Goal: Task Accomplishment & Management: Complete application form

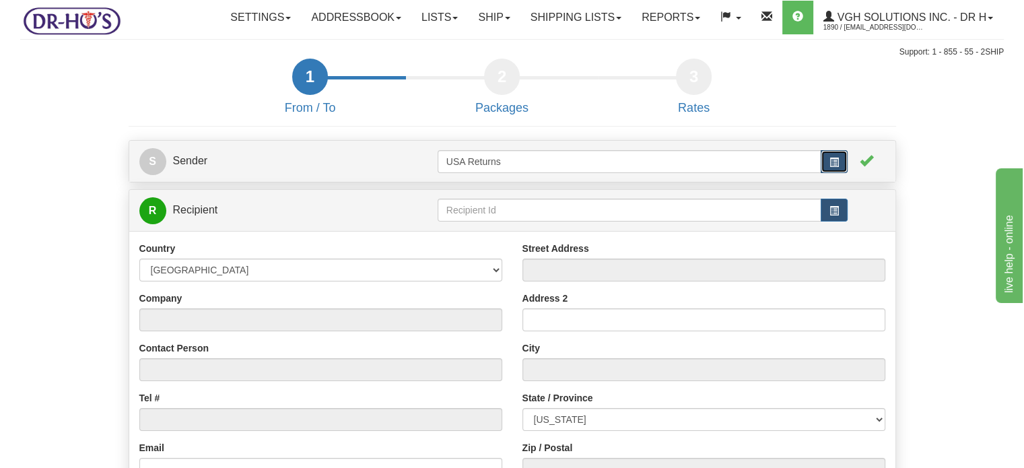
click at [841, 173] on button "button" at bounding box center [833, 161] width 27 height 23
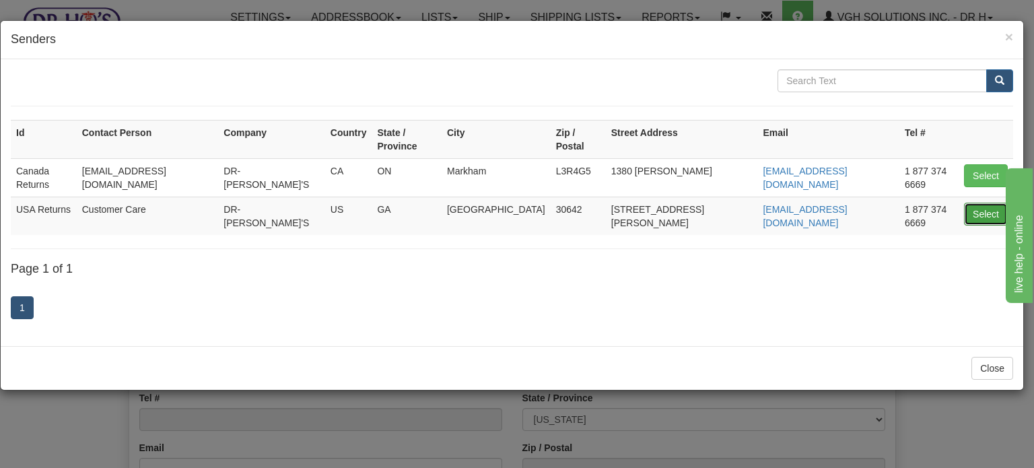
click at [985, 203] on button "Select" at bounding box center [986, 214] width 44 height 23
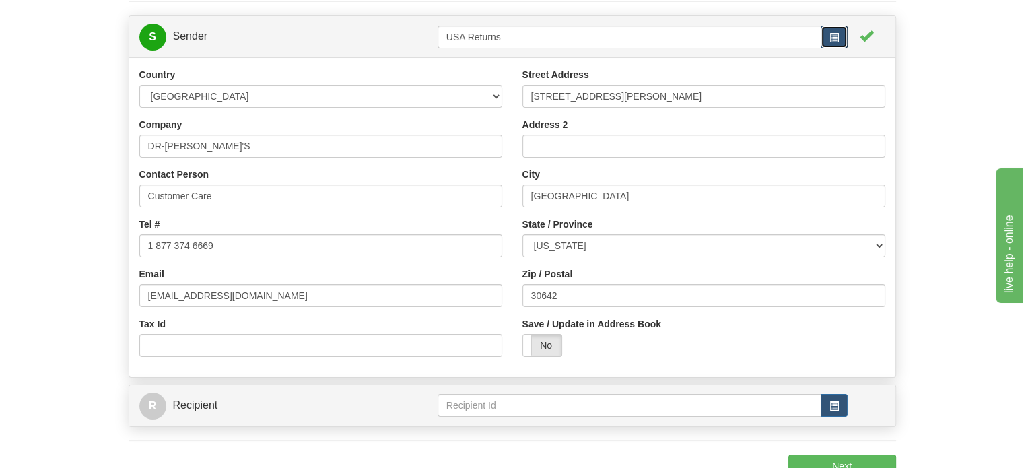
scroll to position [135, 0]
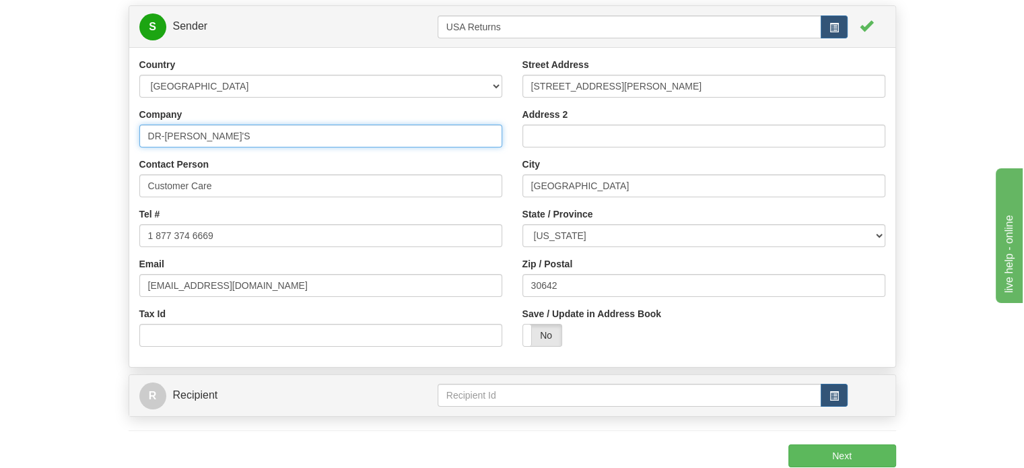
drag, startPoint x: 223, startPoint y: 176, endPoint x: 22, endPoint y: 175, distance: 201.9
click at [27, 175] on form "1 From / To 2 Packages 3 Int Opt 3 Rates S Sender USA Returns" at bounding box center [511, 229] width 983 height 610
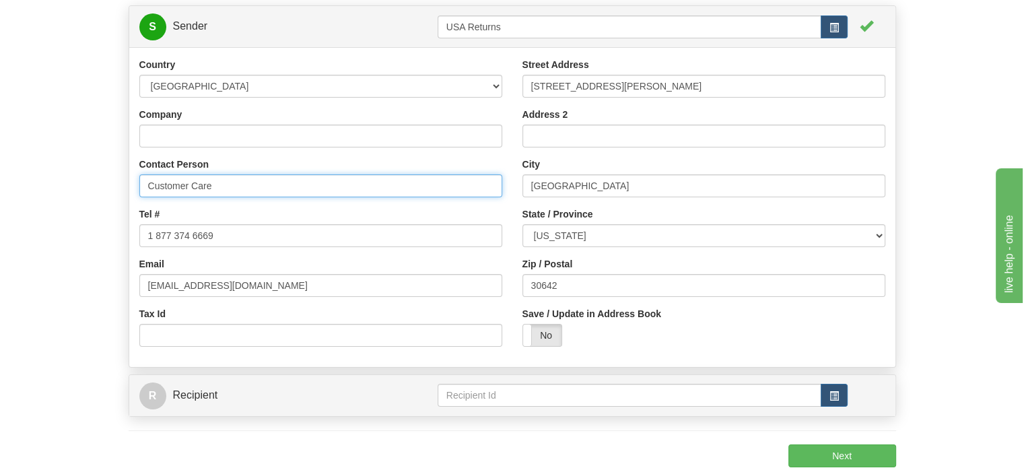
click at [66, 228] on form "1 From / To 2 Packages 3 Int Opt 3 Rates S Sender USA Returns" at bounding box center [511, 229] width 983 height 610
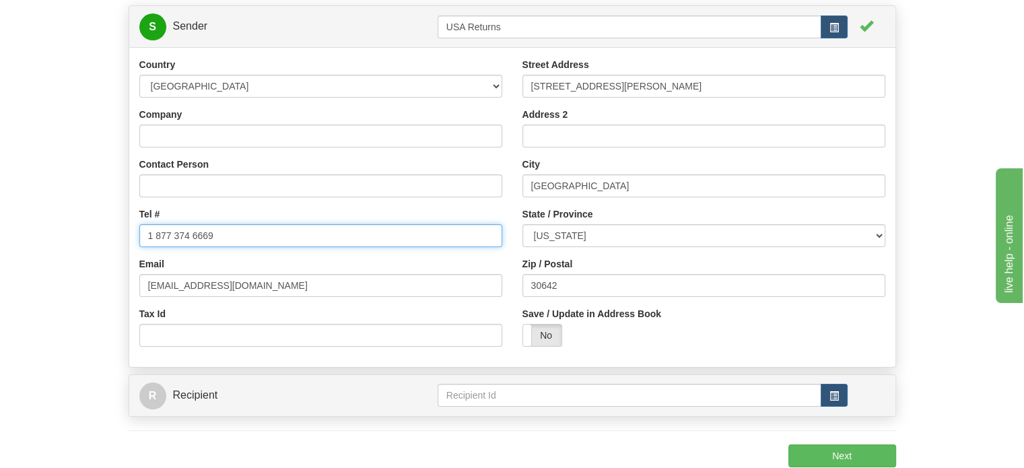
drag, startPoint x: 270, startPoint y: 271, endPoint x: 99, endPoint y: 276, distance: 171.0
click at [110, 276] on form "1 From / To 2 Packages 3 Int Opt 3 Rates S Sender USA Returns" at bounding box center [511, 229] width 983 height 610
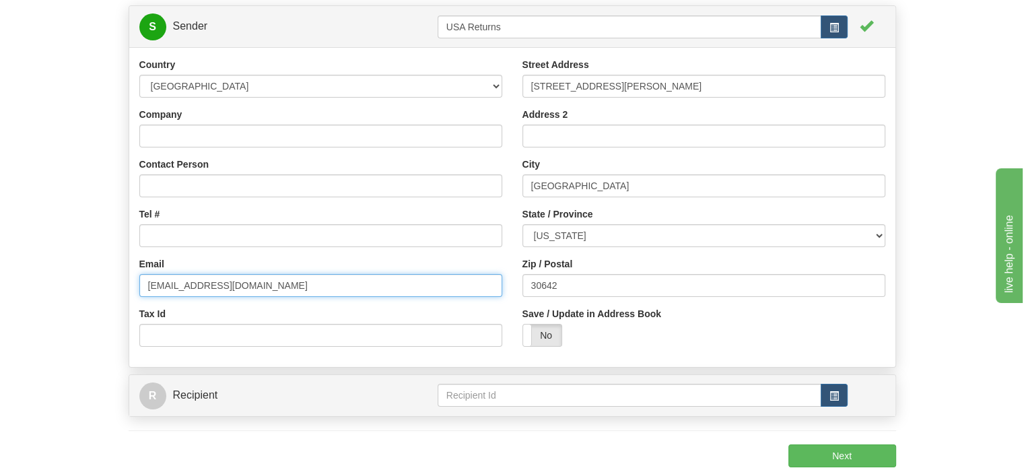
drag, startPoint x: 256, startPoint y: 322, endPoint x: 73, endPoint y: 322, distance: 183.1
click at [95, 328] on form "1 From / To 2 Packages 3 Int Opt 3 Rates S Sender USA Returns" at bounding box center [511, 229] width 983 height 610
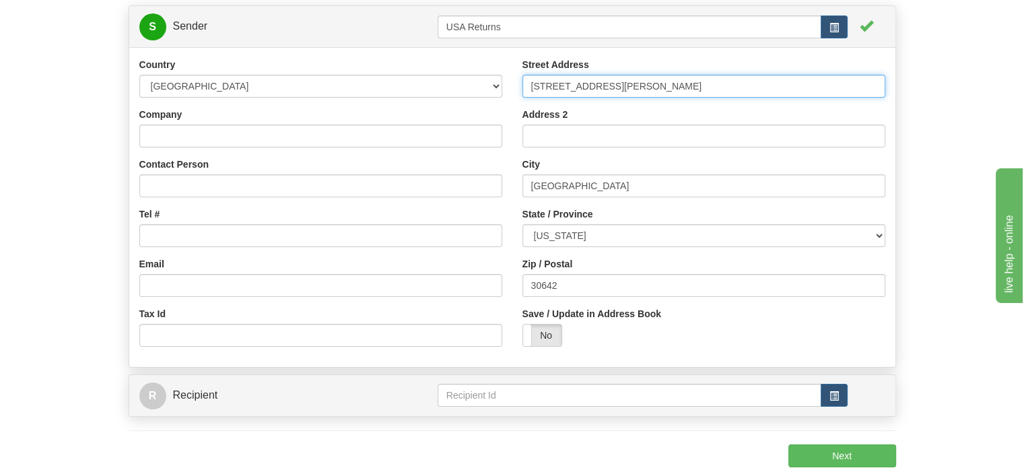
drag, startPoint x: 627, startPoint y: 121, endPoint x: 455, endPoint y: 131, distance: 172.6
click at [468, 134] on div "Country [GEOGRAPHIC_DATA] [GEOGRAPHIC_DATA] [GEOGRAPHIC_DATA] [GEOGRAPHIC_DATA]…" at bounding box center [512, 207] width 766 height 299
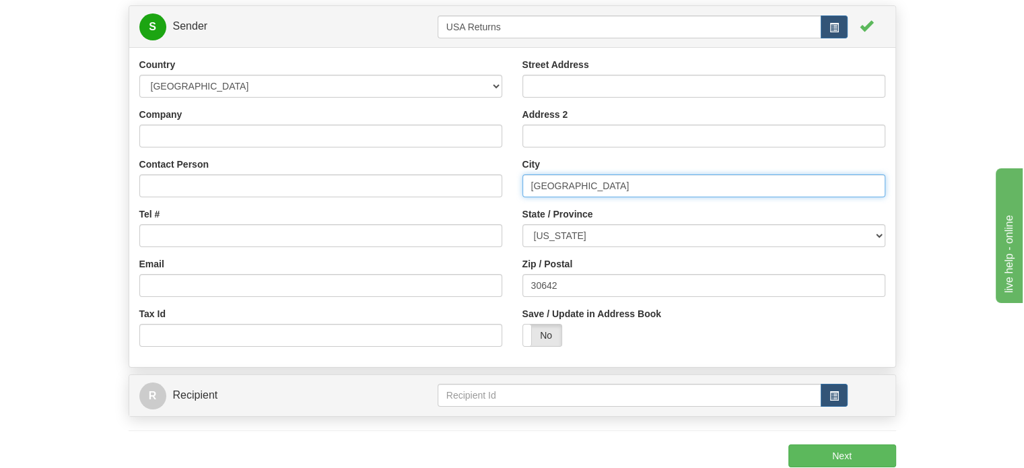
drag, startPoint x: 603, startPoint y: 218, endPoint x: 464, endPoint y: 222, distance: 139.4
click at [530, 197] on input "[GEOGRAPHIC_DATA]" at bounding box center [703, 185] width 363 height 23
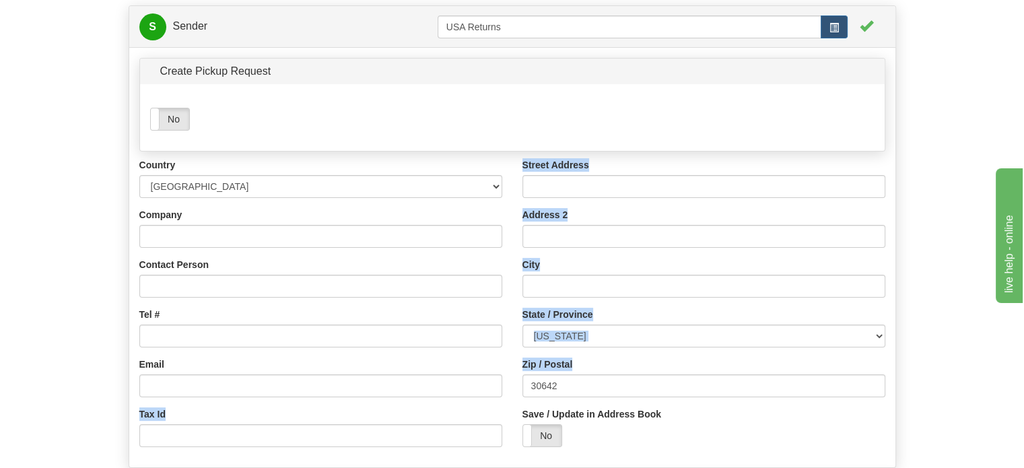
drag, startPoint x: 575, startPoint y: 400, endPoint x: 315, endPoint y: 401, distance: 260.5
click at [382, 401] on div "Country [GEOGRAPHIC_DATA] [GEOGRAPHIC_DATA] [GEOGRAPHIC_DATA] [GEOGRAPHIC_DATA]…" at bounding box center [512, 307] width 766 height 299
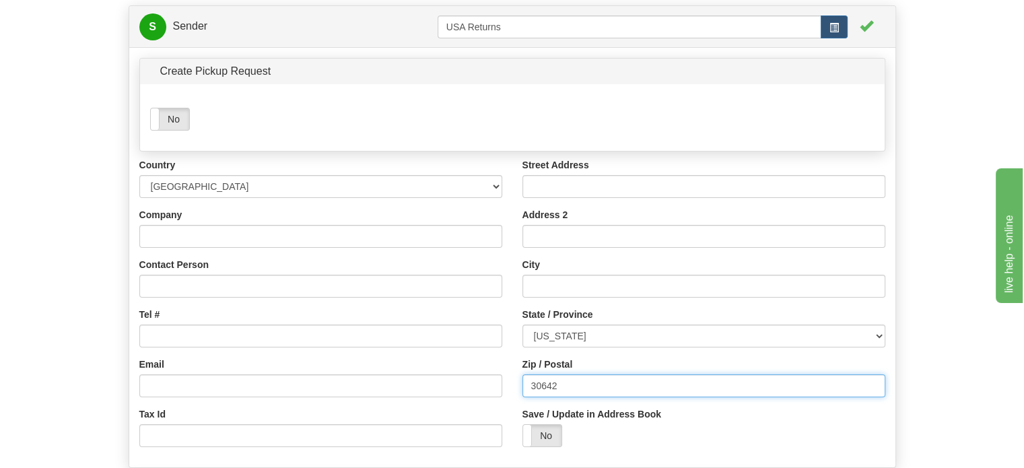
click at [555, 397] on input "30642" at bounding box center [703, 385] width 363 height 23
drag, startPoint x: 563, startPoint y: 417, endPoint x: 407, endPoint y: 411, distance: 155.6
click at [407, 411] on div "Country [GEOGRAPHIC_DATA] [GEOGRAPHIC_DATA] [GEOGRAPHIC_DATA] [GEOGRAPHIC_DATA]…" at bounding box center [512, 307] width 766 height 299
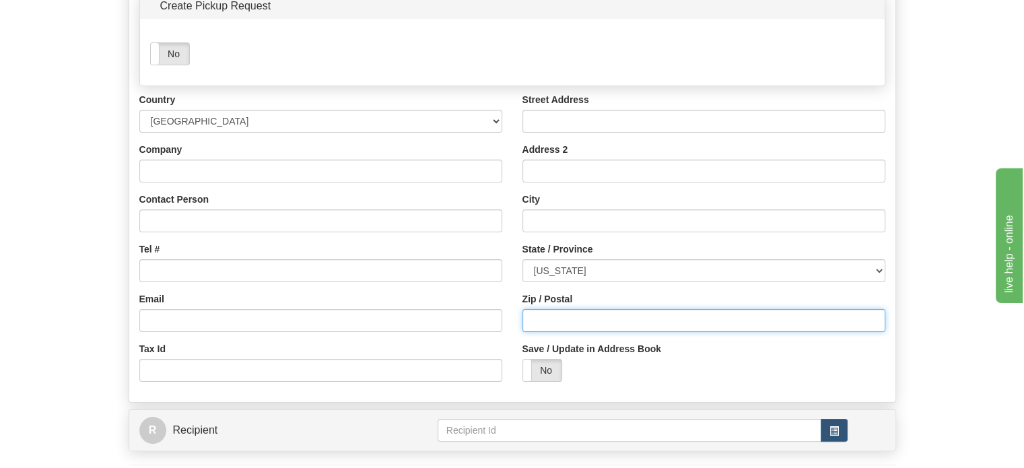
scroll to position [202, 0]
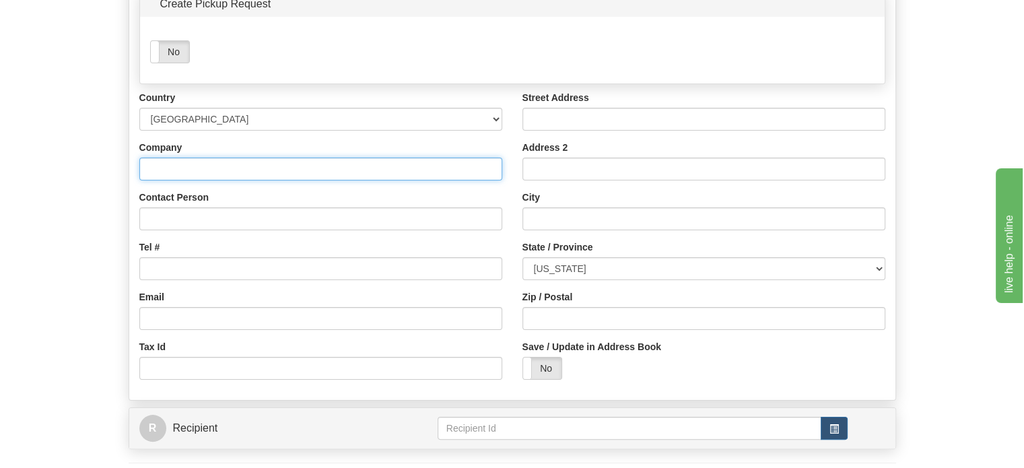
click at [179, 180] on input "Company" at bounding box center [320, 168] width 363 height 23
paste input "[PERSON_NAME]"
type input "[PERSON_NAME]"
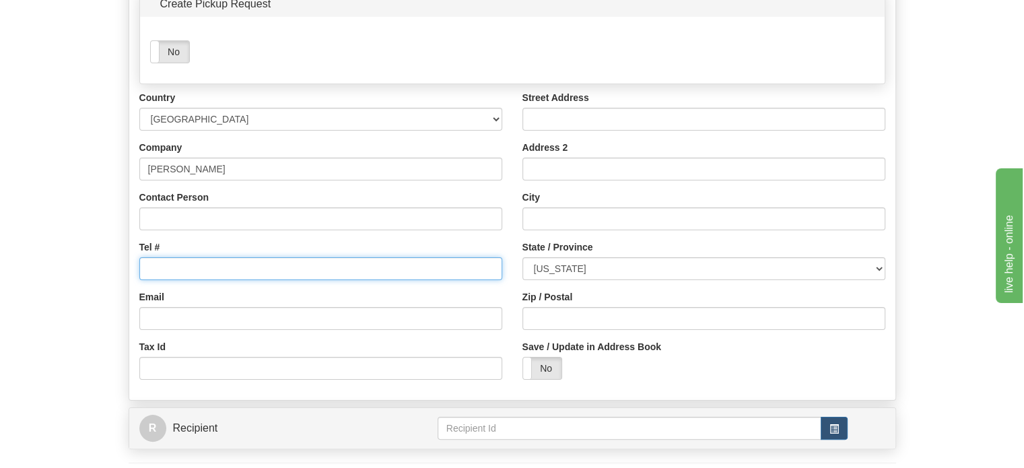
click at [195, 280] on input "Tel #" at bounding box center [320, 268] width 363 height 23
paste input "[PHONE_NUMBER]"
type input "[PHONE_NUMBER]"
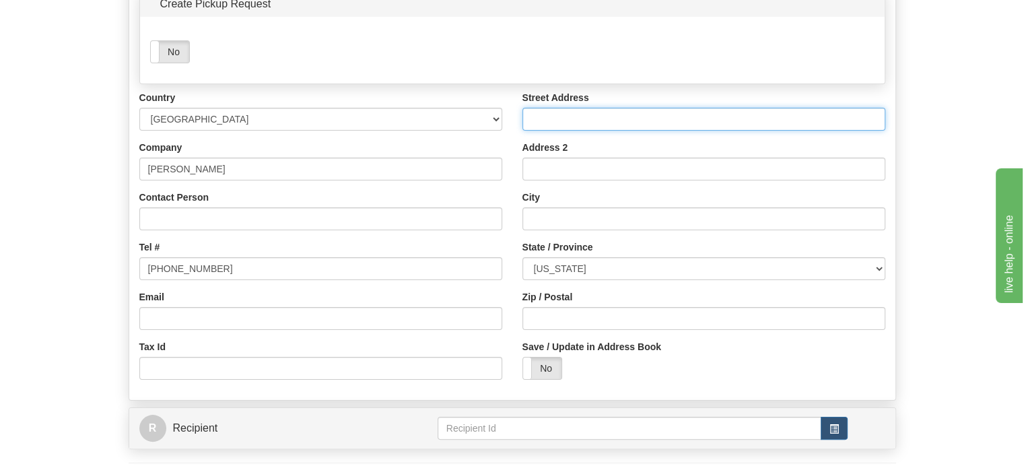
click at [536, 131] on input "Street Address" at bounding box center [703, 119] width 363 height 23
paste input "7234 FM 155"
type input "7234 FM 155"
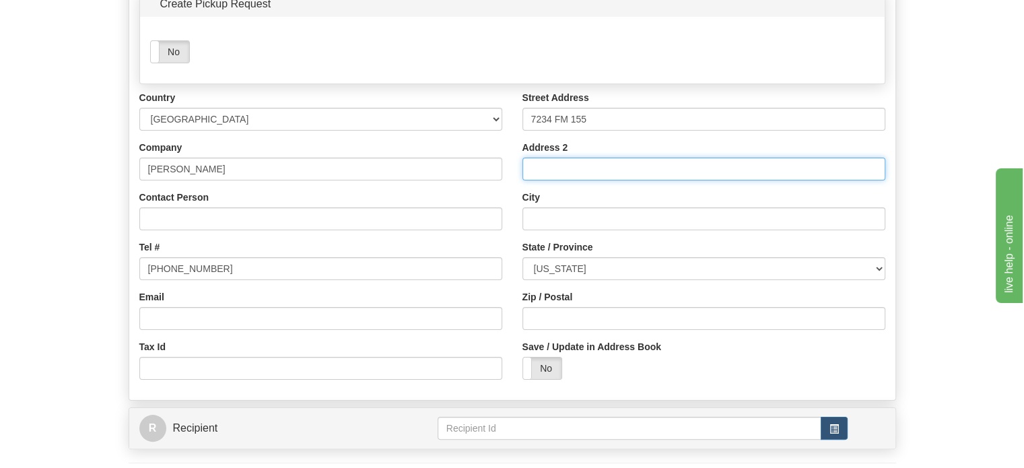
click at [527, 180] on input "Address 2" at bounding box center [703, 168] width 363 height 23
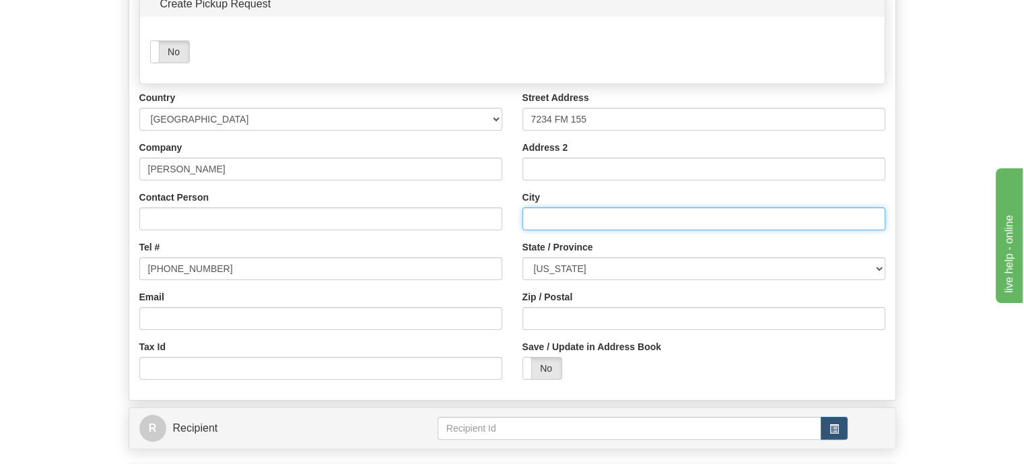
click at [530, 230] on input "City" at bounding box center [703, 218] width 363 height 23
paste input "[GEOGRAPHIC_DATA]"
type input "[GEOGRAPHIC_DATA]"
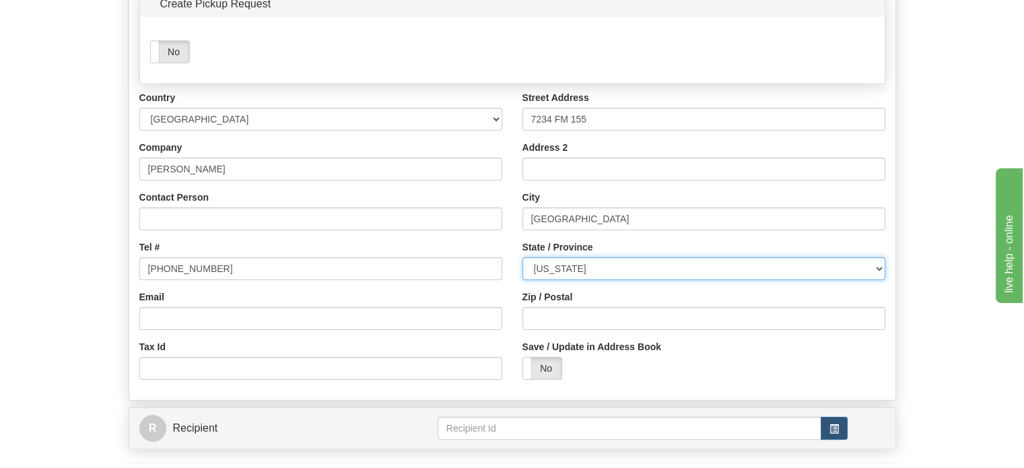
click at [585, 280] on select "[US_STATE] [US_STATE] [US_STATE] [US_STATE] Armed Forces America Armed Forces E…" at bounding box center [703, 268] width 363 height 23
select select "[GEOGRAPHIC_DATA]"
click at [522, 280] on select "[US_STATE] [US_STATE] [US_STATE] [US_STATE] Armed Forces America Armed Forces E…" at bounding box center [703, 268] width 363 height 23
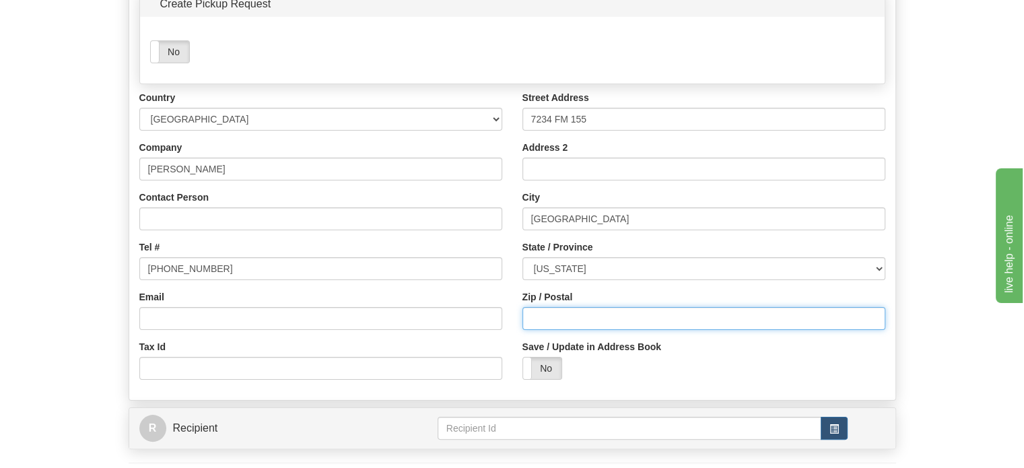
click at [600, 330] on input "Zip / Postal" at bounding box center [703, 318] width 363 height 23
paste input "78945"
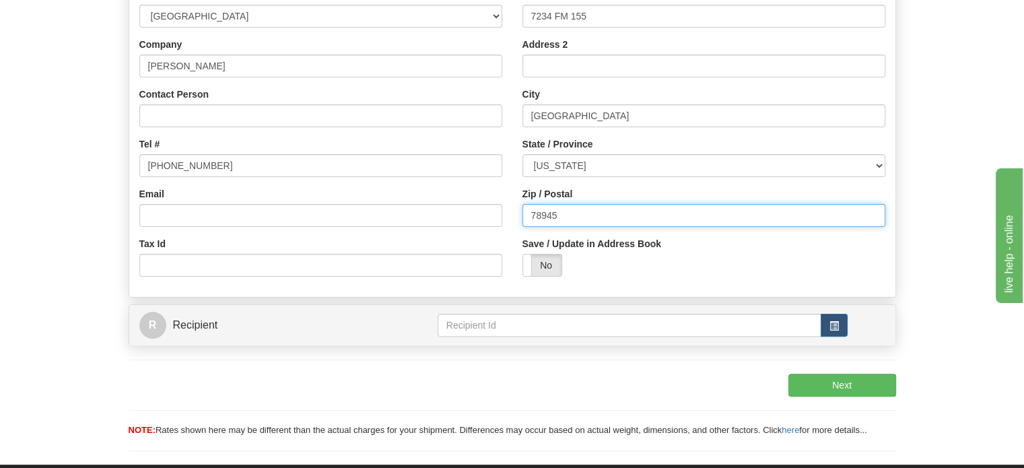
scroll to position [337, 0]
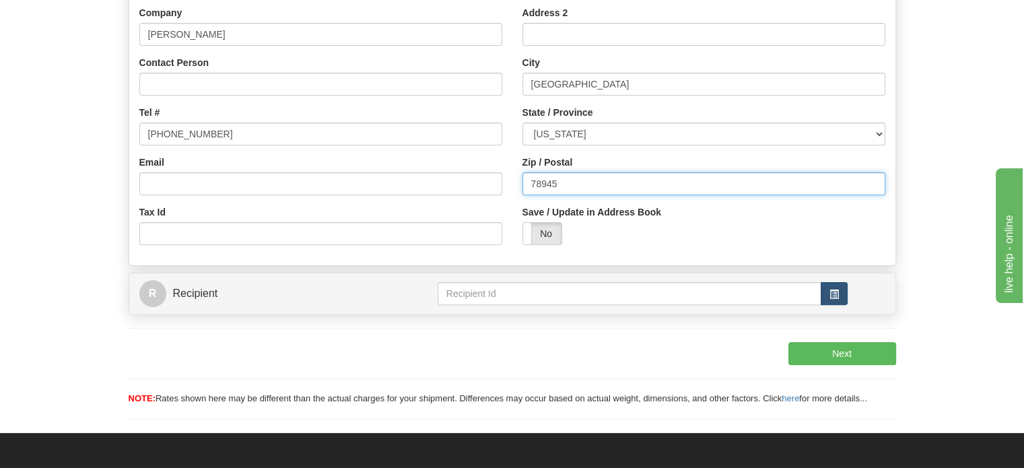
type input "78945"
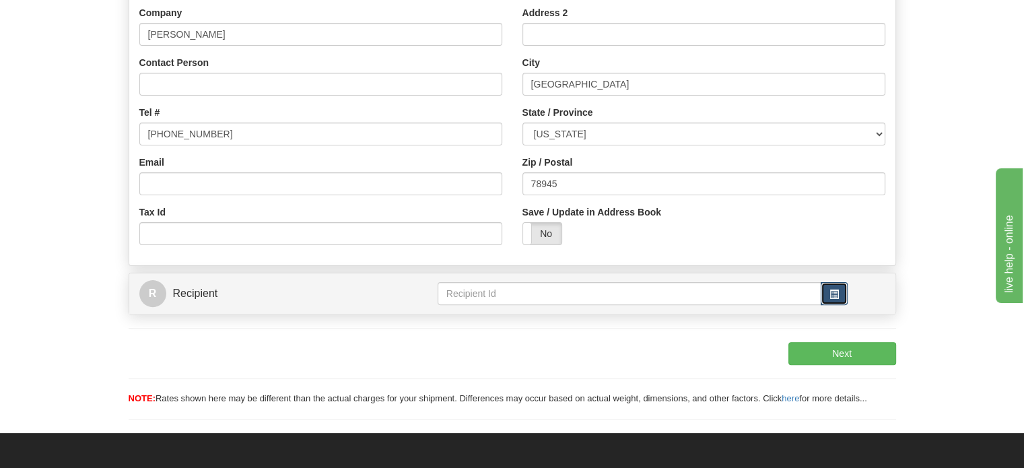
click at [839, 305] on button "button" at bounding box center [833, 293] width 27 height 23
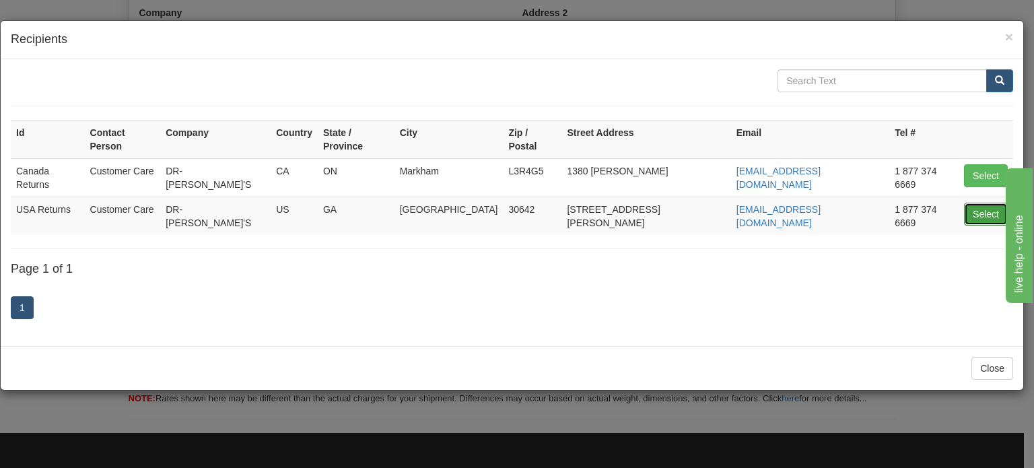
click at [983, 203] on button "Select" at bounding box center [986, 214] width 44 height 23
type input "USA Returns"
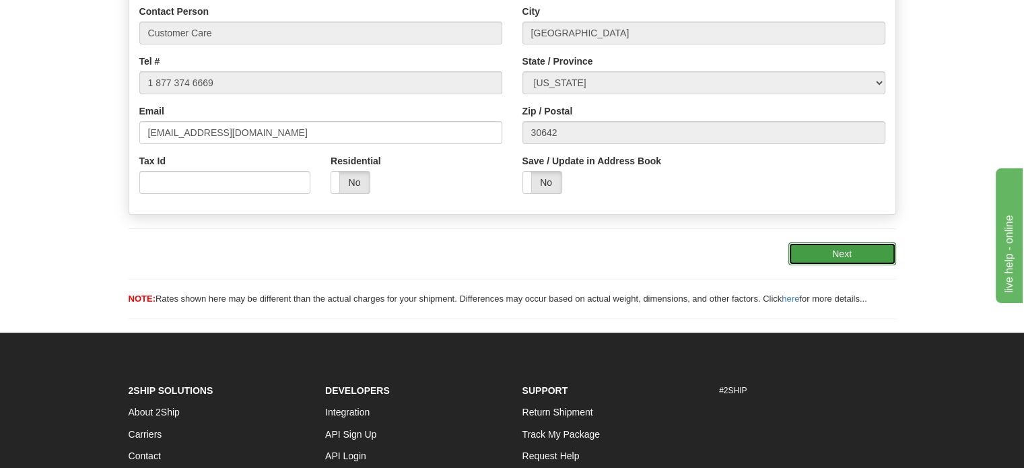
click at [861, 265] on button "Next" at bounding box center [842, 253] width 108 height 23
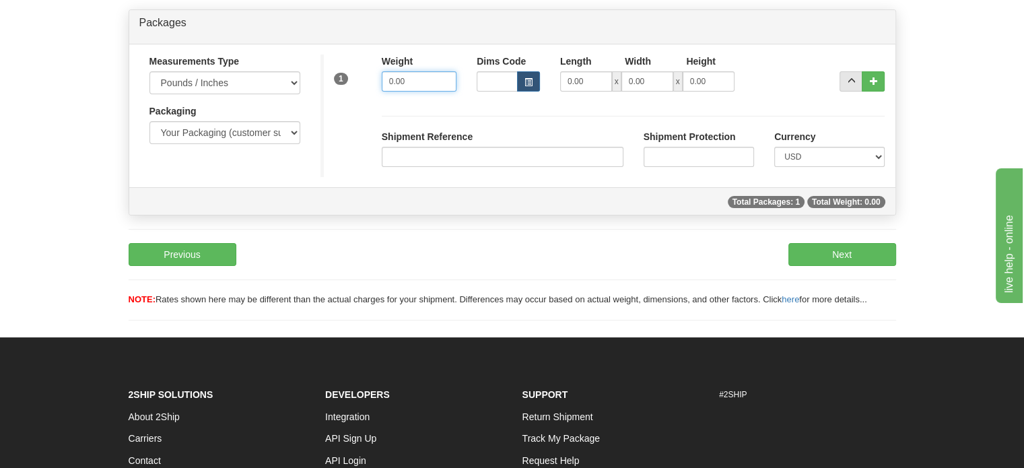
drag, startPoint x: 442, startPoint y: 112, endPoint x: 215, endPoint y: 93, distance: 227.0
click at [218, 94] on div "Measurements Type Pounds / Inches Kilograms / Centimeters Packaging Your Packag…" at bounding box center [512, 116] width 766 height 122
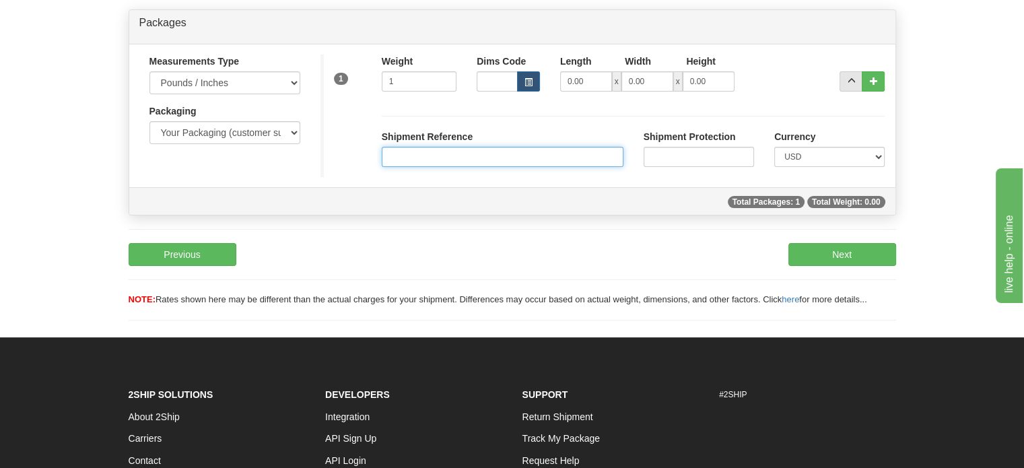
type input "1.00"
click at [427, 167] on input "Shipment Reference" at bounding box center [503, 157] width 242 height 20
paste input "1197981"
type input "1197981"
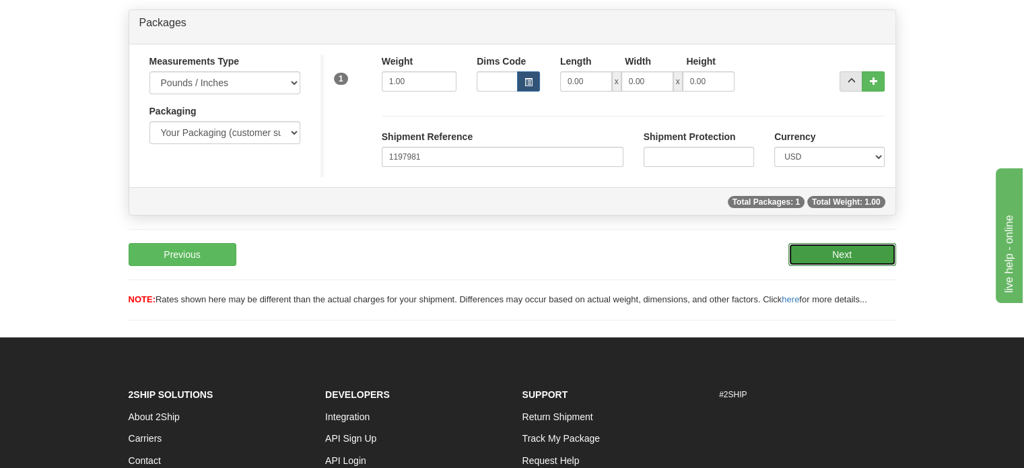
click at [863, 266] on button "Next" at bounding box center [842, 254] width 108 height 23
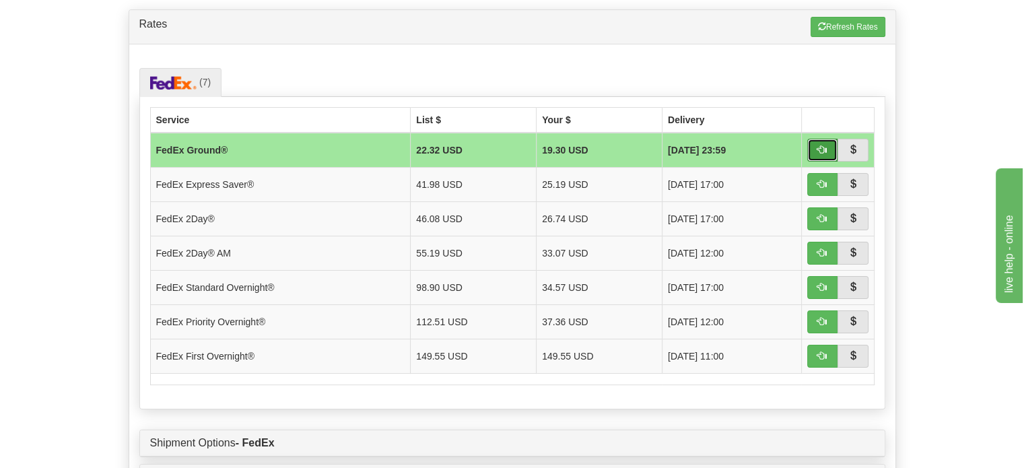
click at [821, 154] on span "button" at bounding box center [821, 149] width 9 height 9
type input "92"
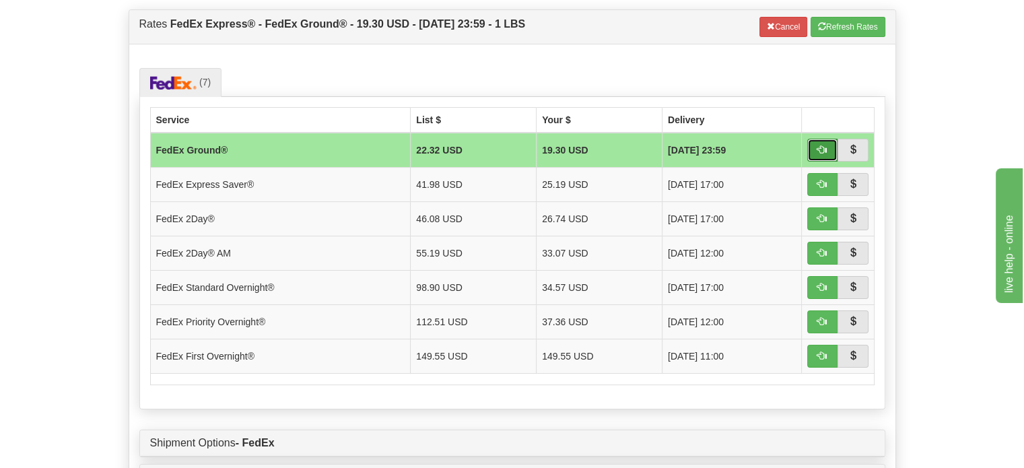
click at [821, 154] on span "button" at bounding box center [821, 149] width 9 height 9
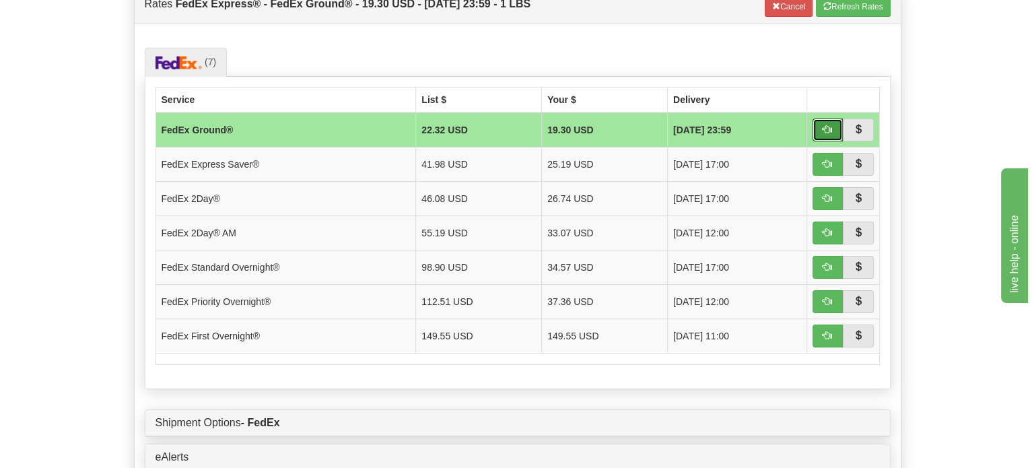
scroll to position [265, 0]
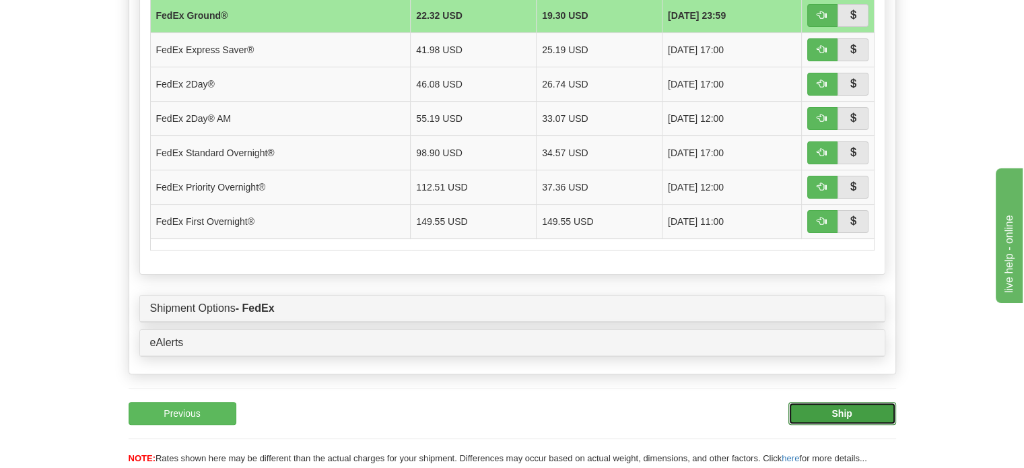
click at [851, 425] on button "Ship" at bounding box center [842, 413] width 108 height 23
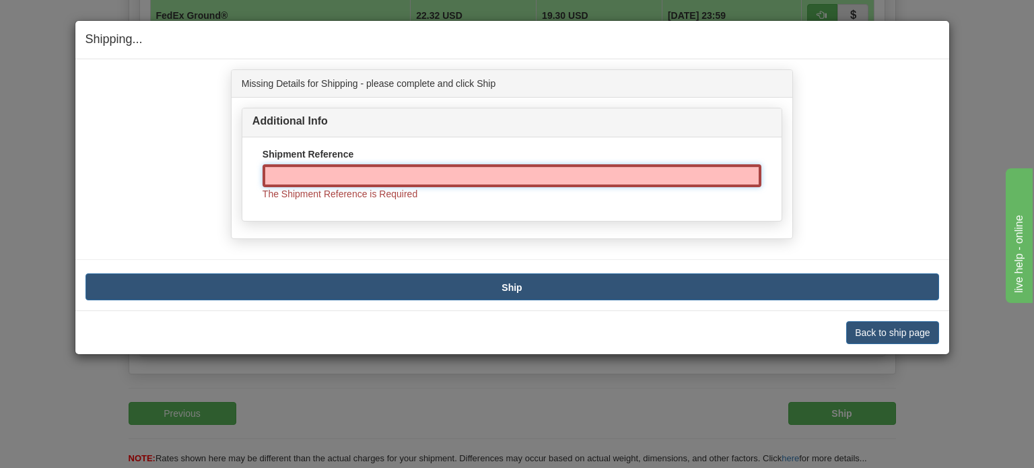
click at [451, 177] on input "Shipment Reference" at bounding box center [511, 175] width 499 height 23
paste input "1197981"
type input "1197981"
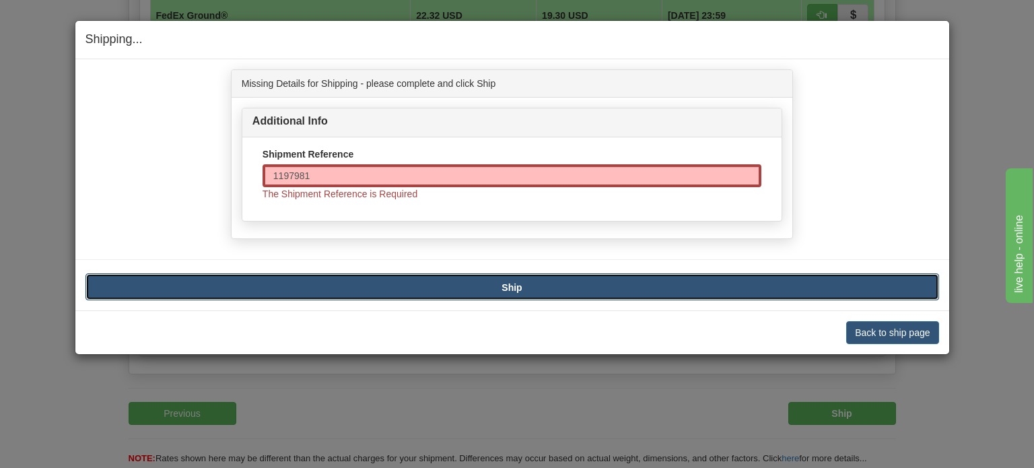
click at [508, 287] on b "Ship" at bounding box center [511, 287] width 20 height 11
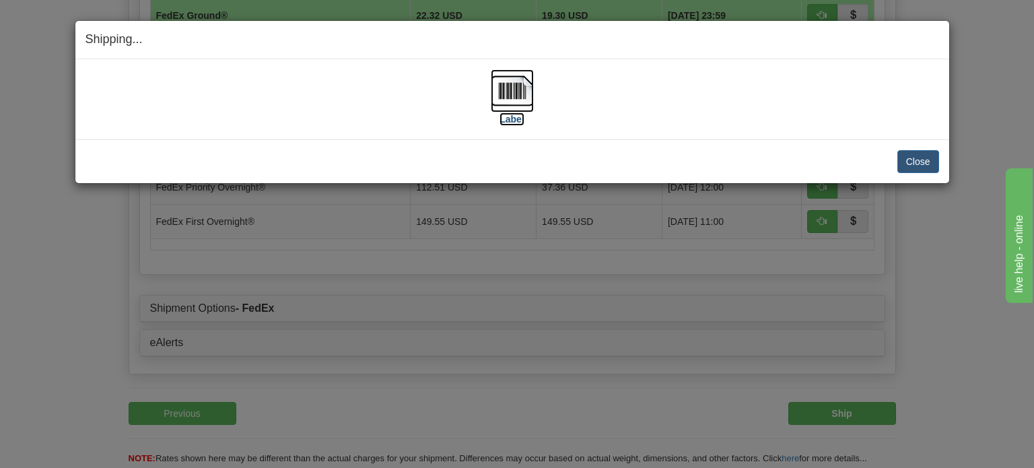
click at [507, 103] on img at bounding box center [512, 90] width 43 height 43
click at [913, 158] on button "Close" at bounding box center [918, 161] width 42 height 23
